Goal: Check status: Check status

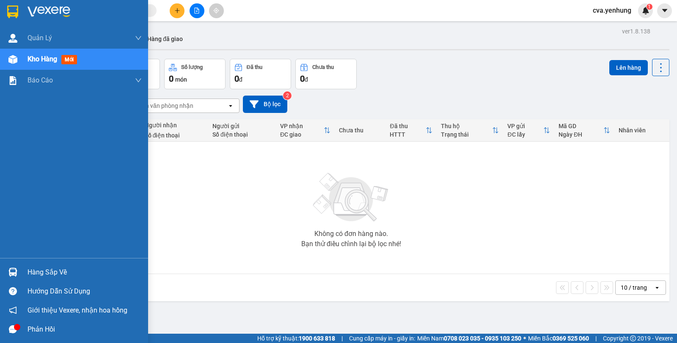
click at [22, 271] on div "Hàng sắp về" at bounding box center [74, 272] width 148 height 19
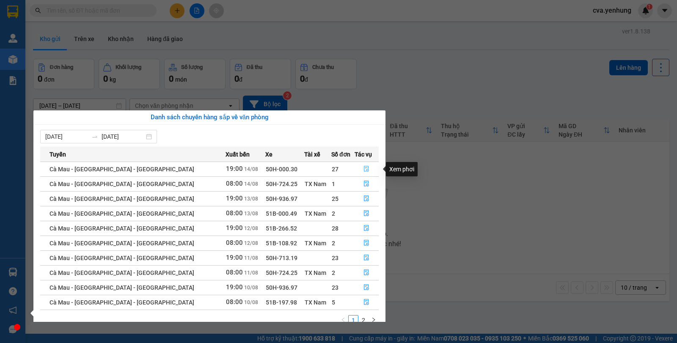
click at [365, 170] on icon "file-done" at bounding box center [367, 169] width 5 height 6
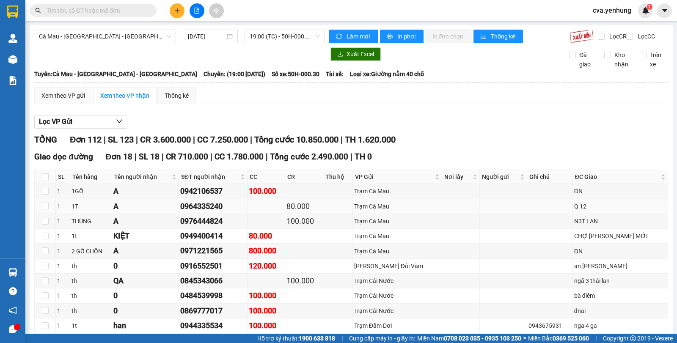
click at [301, 207] on td "80.000" at bounding box center [304, 206] width 38 height 15
